Goal: Book appointment/travel/reservation

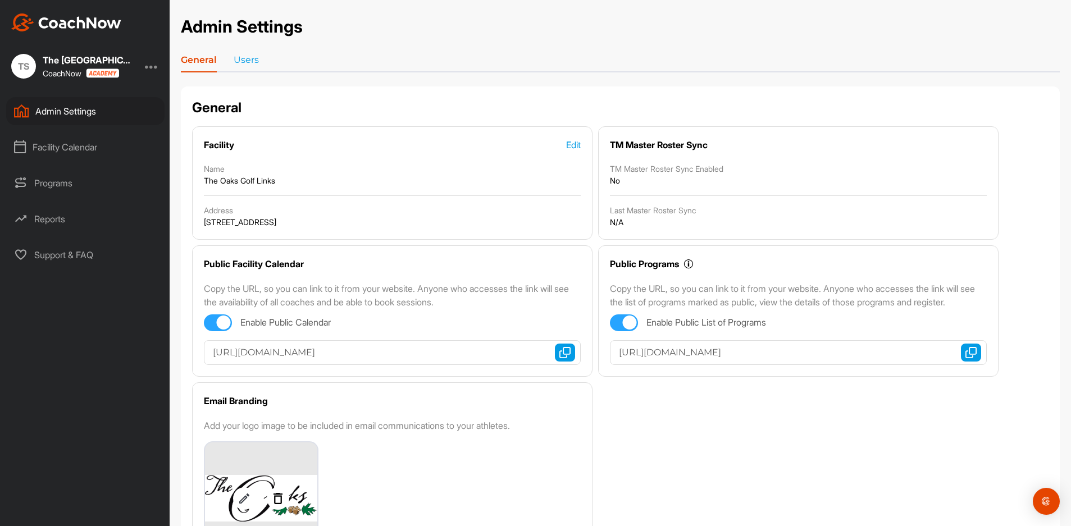
click at [79, 145] on div "Facility Calendar" at bounding box center [85, 147] width 158 height 28
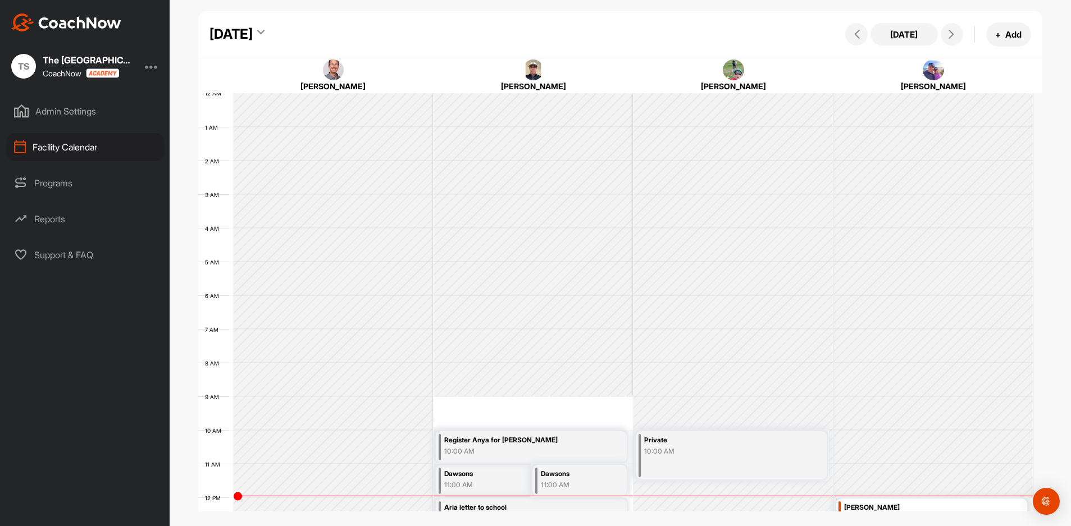
scroll to position [194, 0]
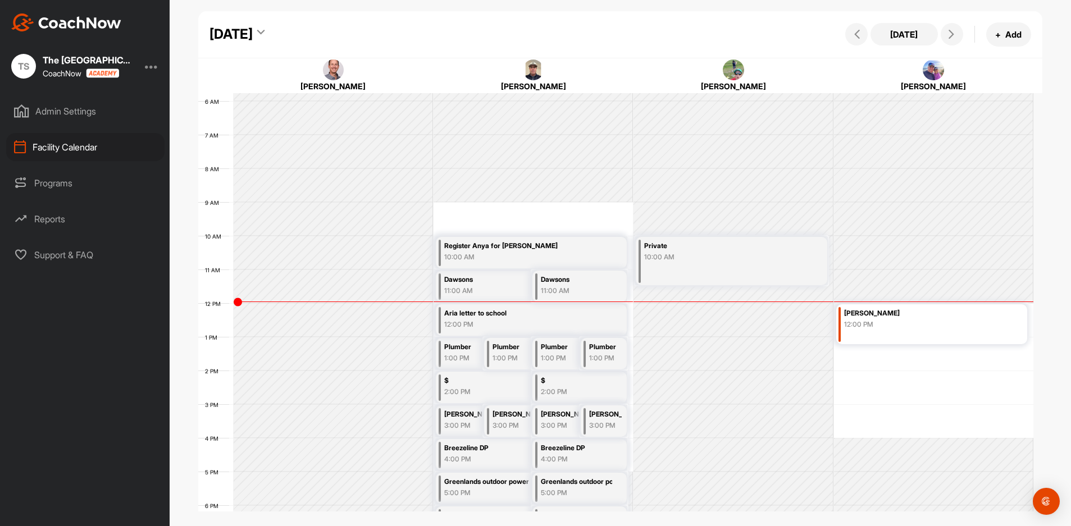
click at [264, 30] on icon at bounding box center [260, 34] width 7 height 11
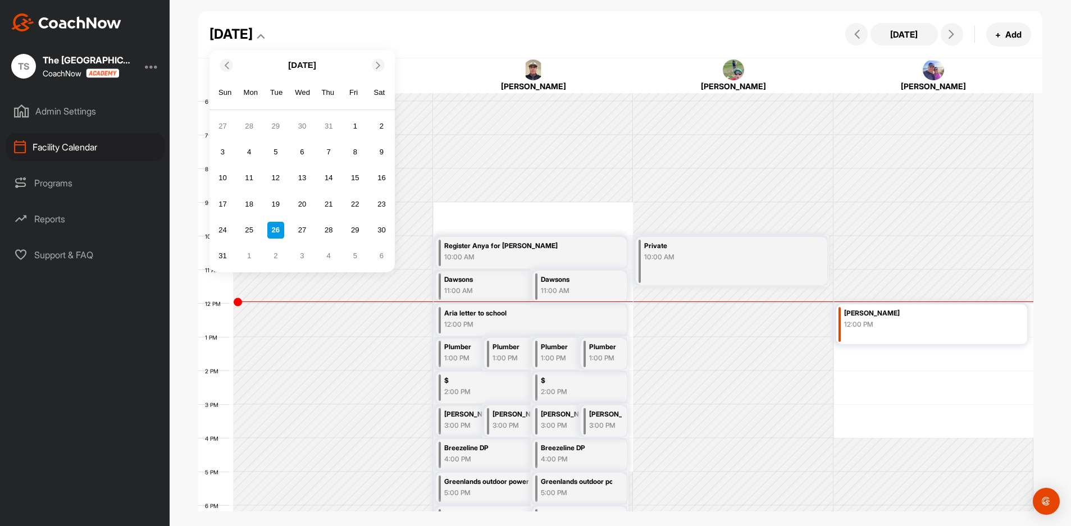
click at [377, 67] on icon at bounding box center [377, 64] width 7 height 7
click at [304, 157] on div "10" at bounding box center [302, 152] width 17 height 17
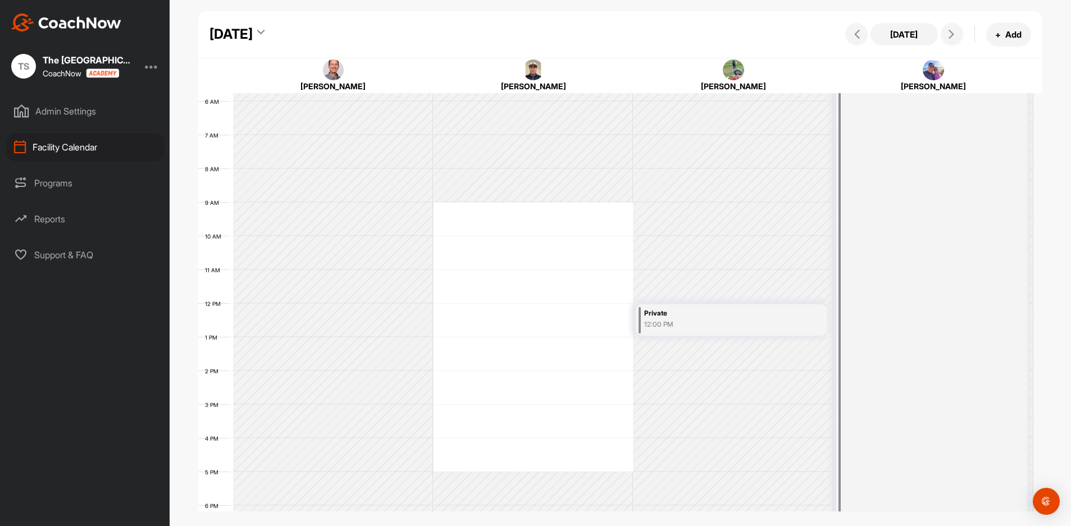
click at [690, 322] on div "12:00 PM" at bounding box center [718, 324] width 149 height 10
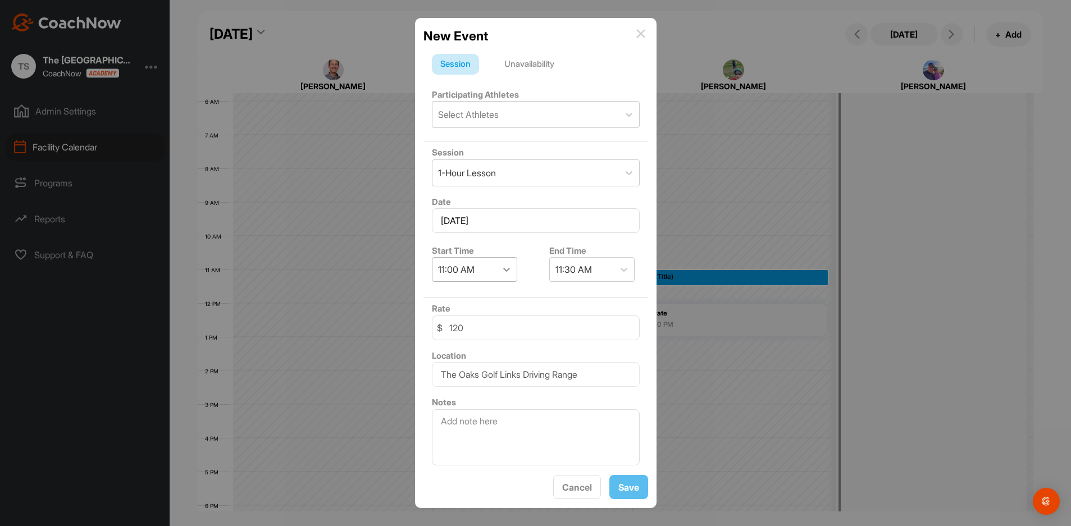
click at [508, 270] on icon at bounding box center [506, 269] width 11 height 11
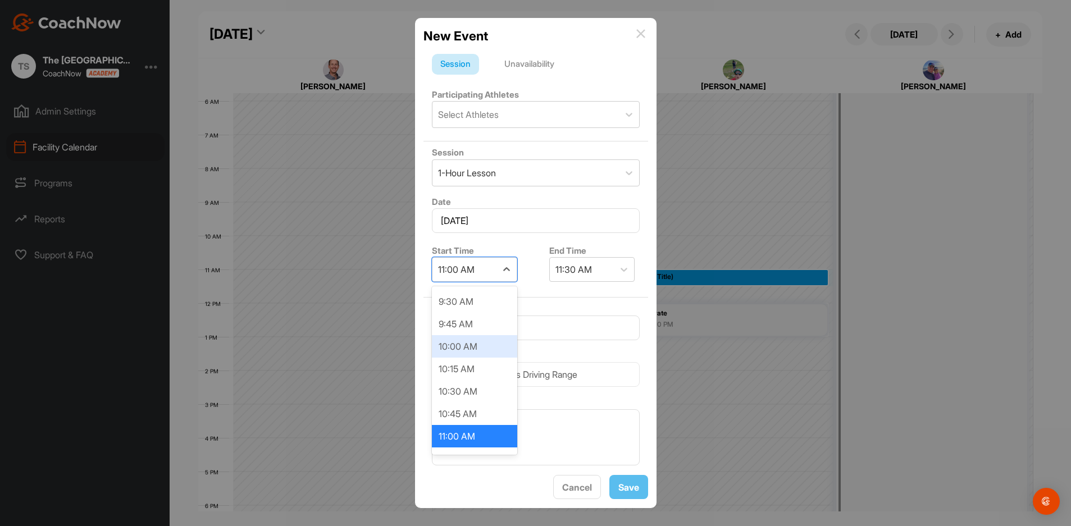
click at [485, 346] on div "10:00 AM" at bounding box center [474, 346] width 85 height 22
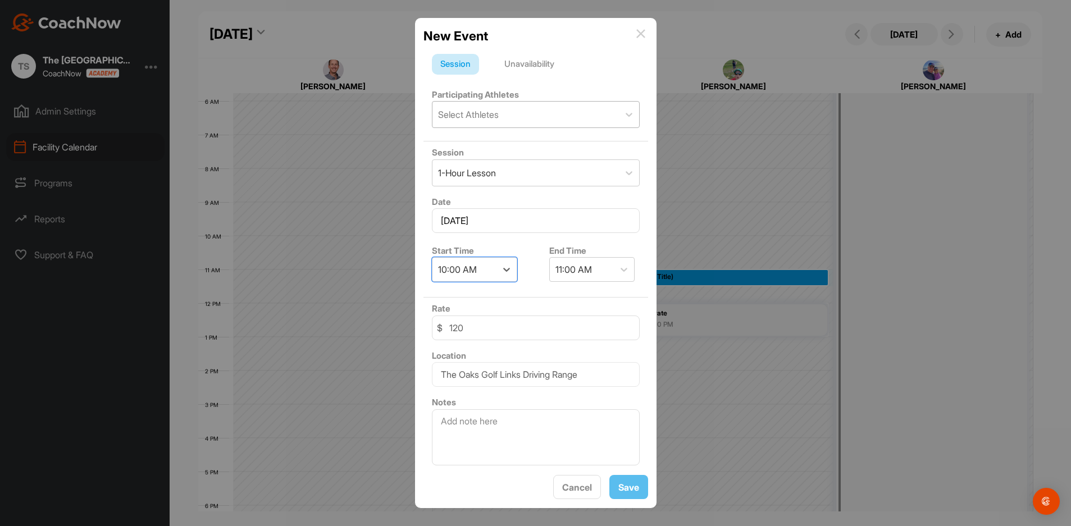
click at [494, 116] on div "Select Athletes" at bounding box center [468, 114] width 61 height 13
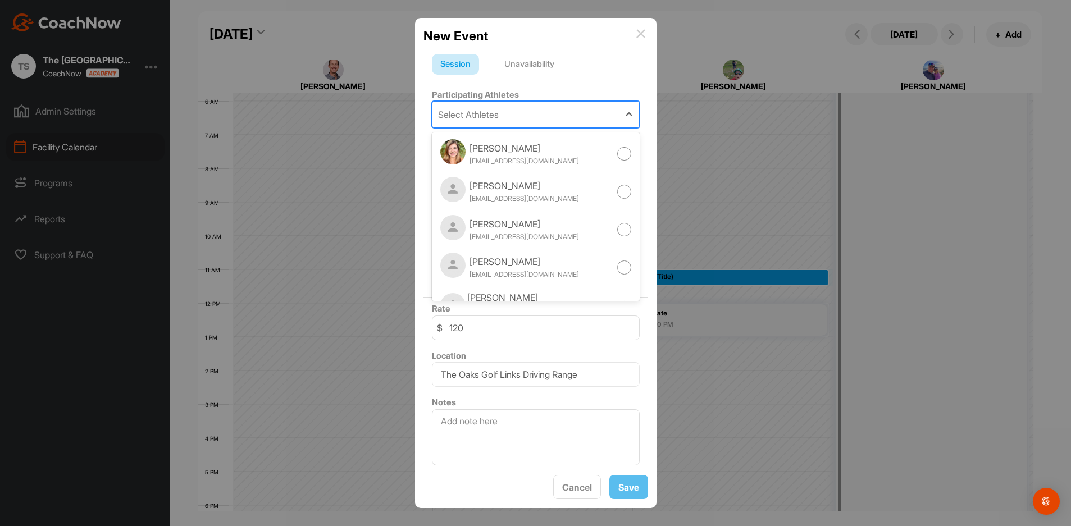
click at [536, 66] on div "Unavailability" at bounding box center [529, 64] width 67 height 21
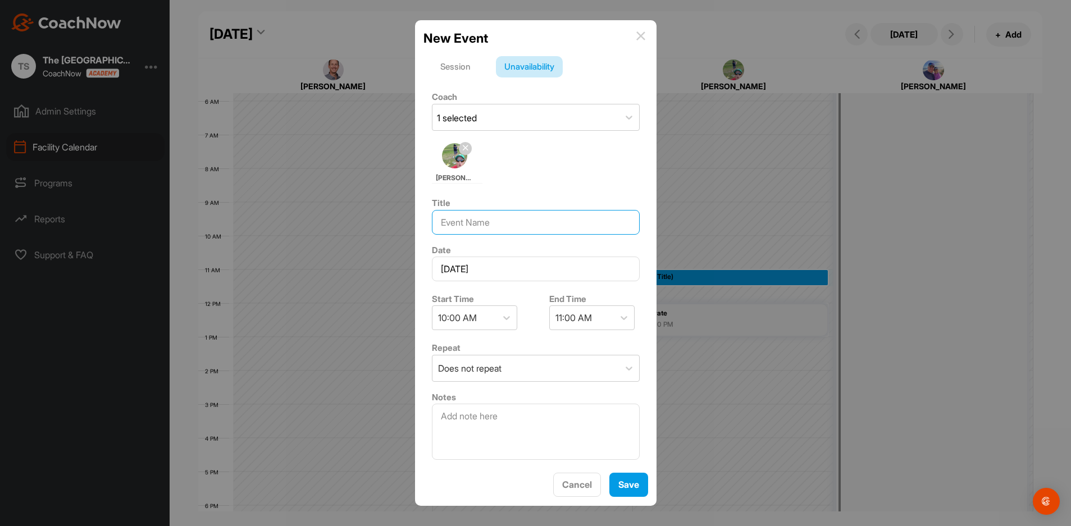
click at [499, 222] on input at bounding box center [536, 222] width 208 height 25
type input "[PERSON_NAME]"
click at [610, 491] on button "Save" at bounding box center [628, 485] width 39 height 24
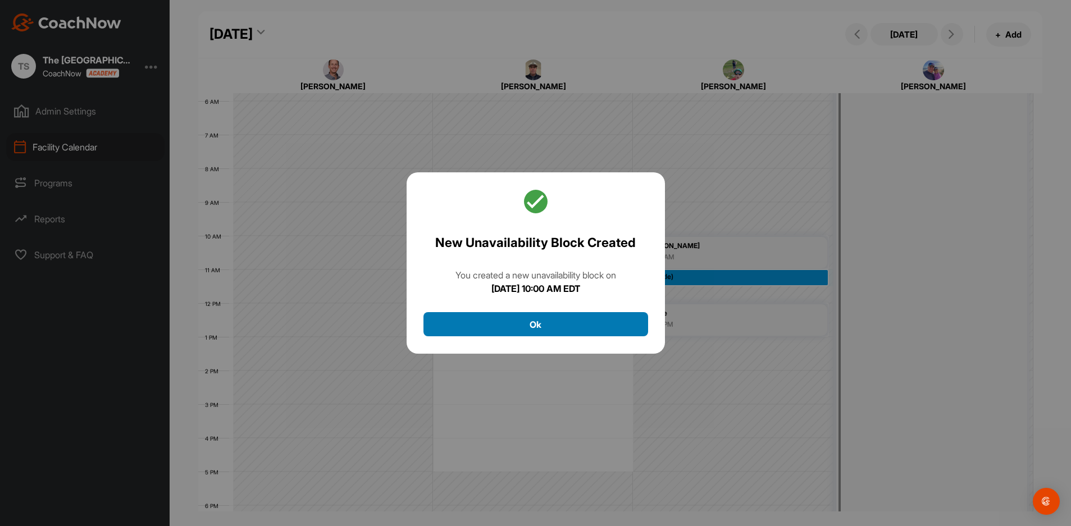
click at [571, 330] on button "Ok" at bounding box center [535, 324] width 225 height 24
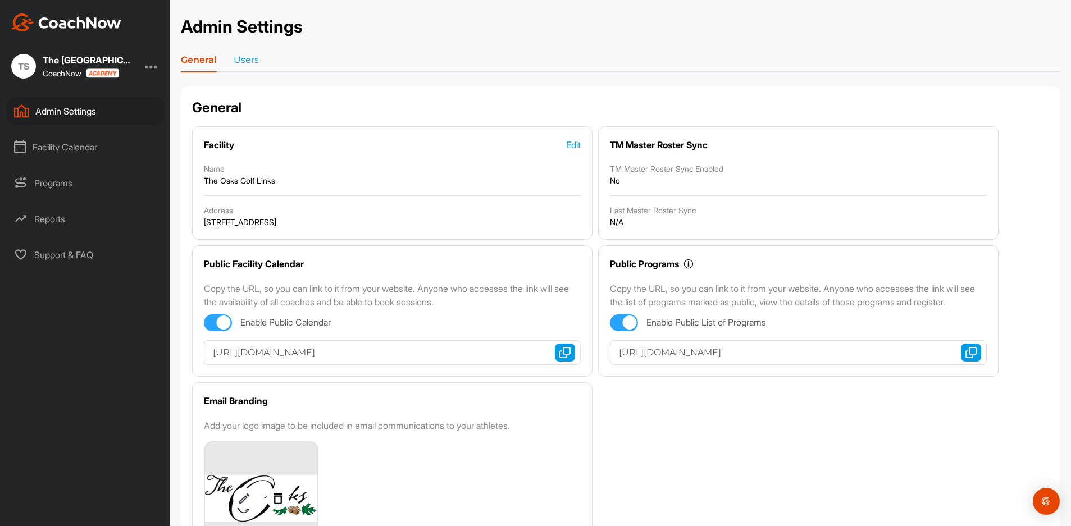
click at [72, 145] on div "Facility Calendar" at bounding box center [85, 147] width 158 height 28
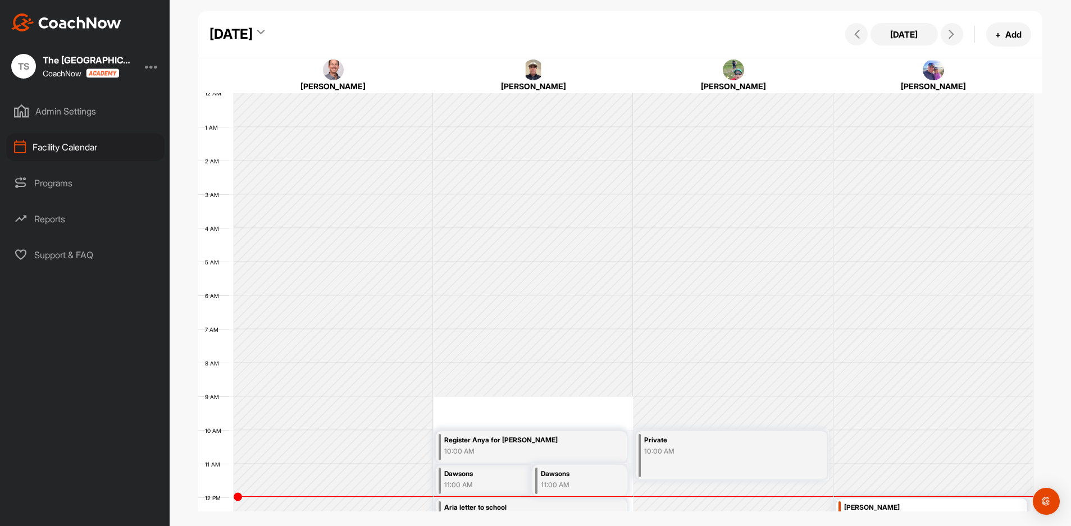
scroll to position [194, 0]
